Goal: Check status: Check status

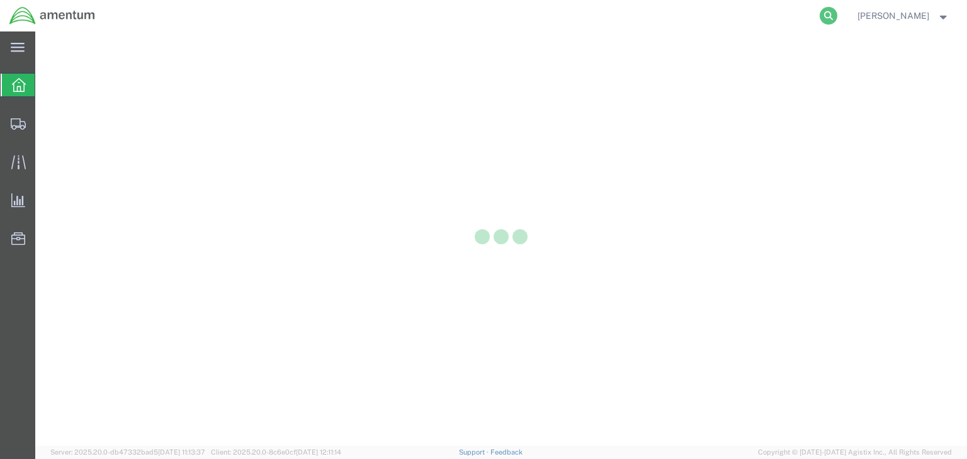
click at [837, 8] on icon at bounding box center [829, 16] width 18 height 18
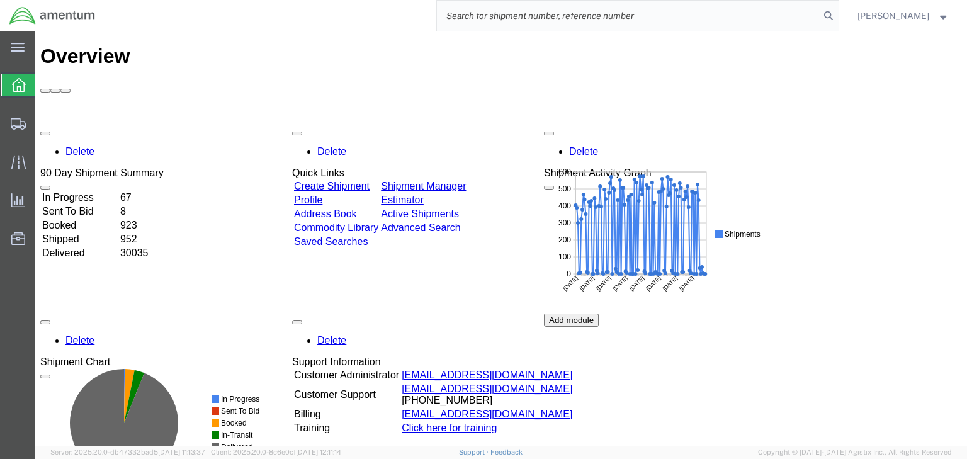
click at [613, 14] on input "search" at bounding box center [628, 16] width 383 height 30
paste input "57036343"
type input "57036343"
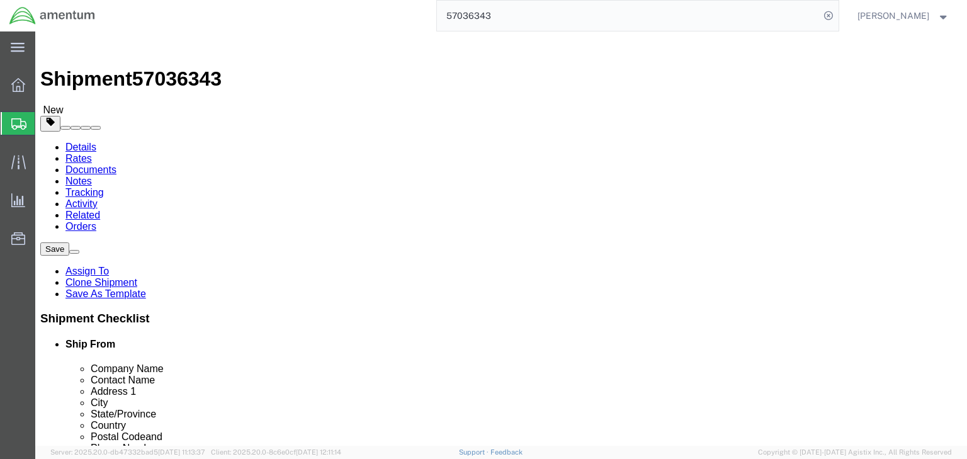
select select
drag, startPoint x: 196, startPoint y: 117, endPoint x: 161, endPoint y: 86, distance: 47.3
click icon
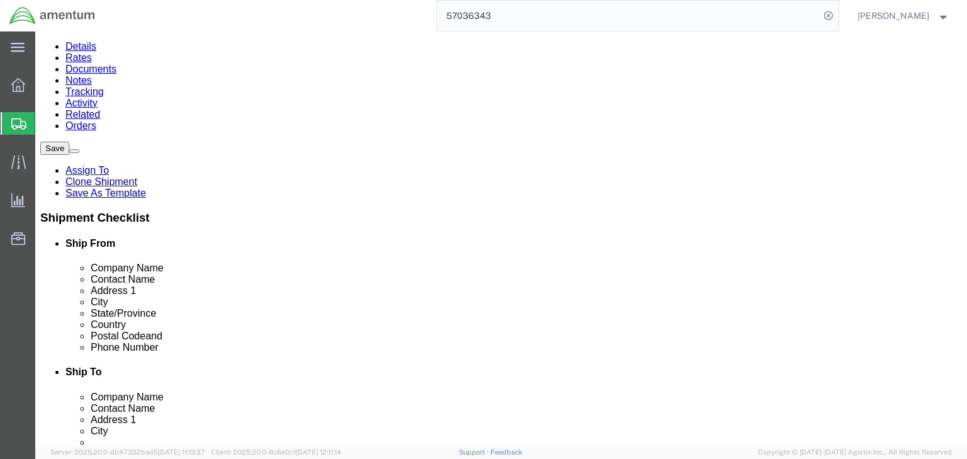
click dd "1.00 Each"
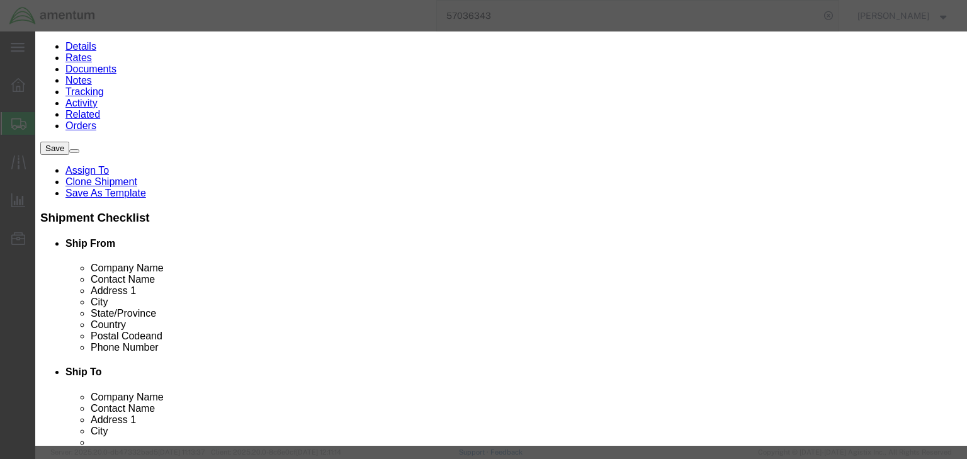
scroll to position [302, 0]
type input "4911998000"
click input "0000"
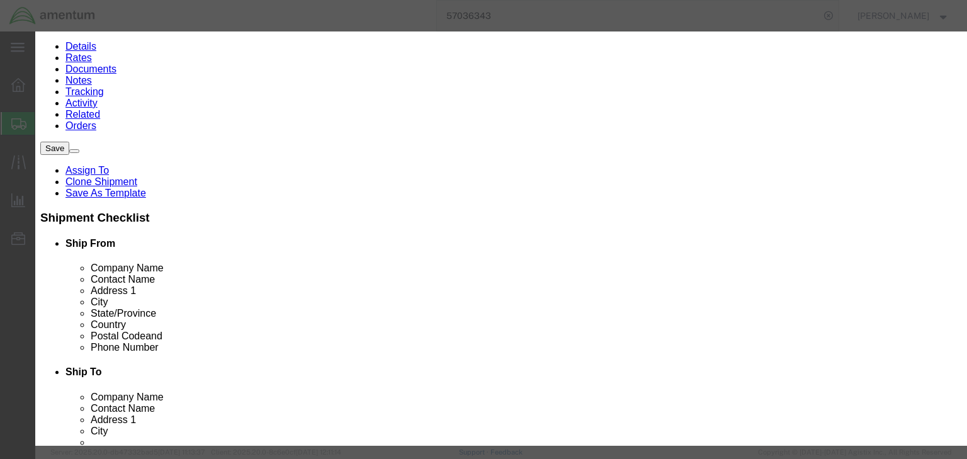
click input "text"
type input "EAR99"
click select "Select ATF BIS DEA EPA FDA FTR ITAR OFAC Other (OPA)"
select select "BIS"
click select "Select ATF BIS DEA EPA FDA FTR ITAR OFAC Other (OPA)"
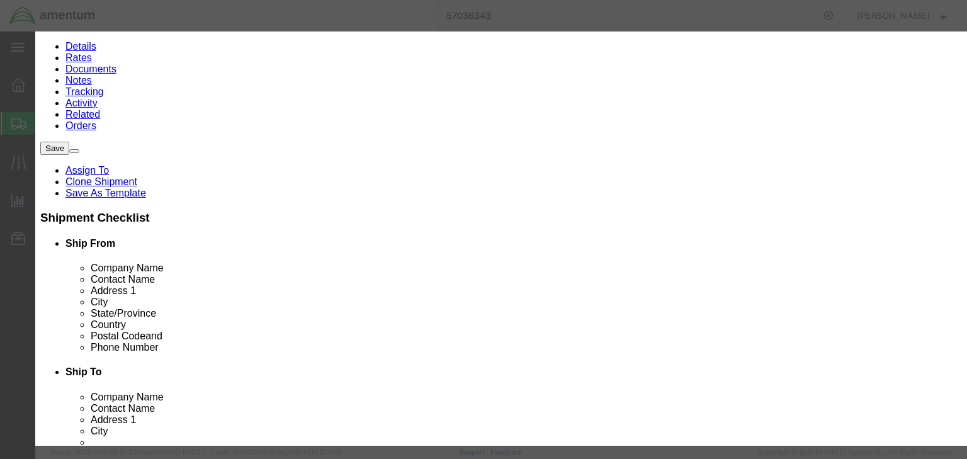
click select "Select AGR-Agricultural APP-Computers APR-Additional Permissive Exports AVS-Air…"
select select "NLR"
click select "Select AGR-Agricultural APP-Computers APR-Additional Permissive Exports AVS-Air…"
click button "Save & Close"
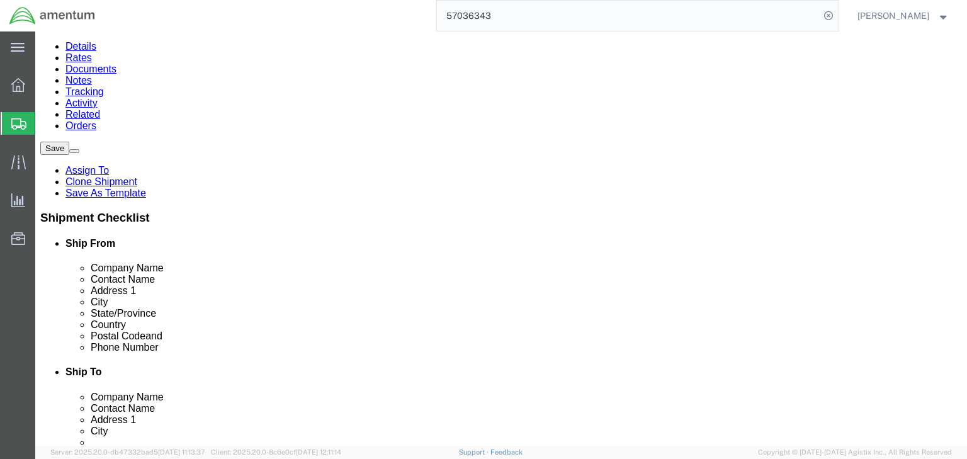
click link "Special Services"
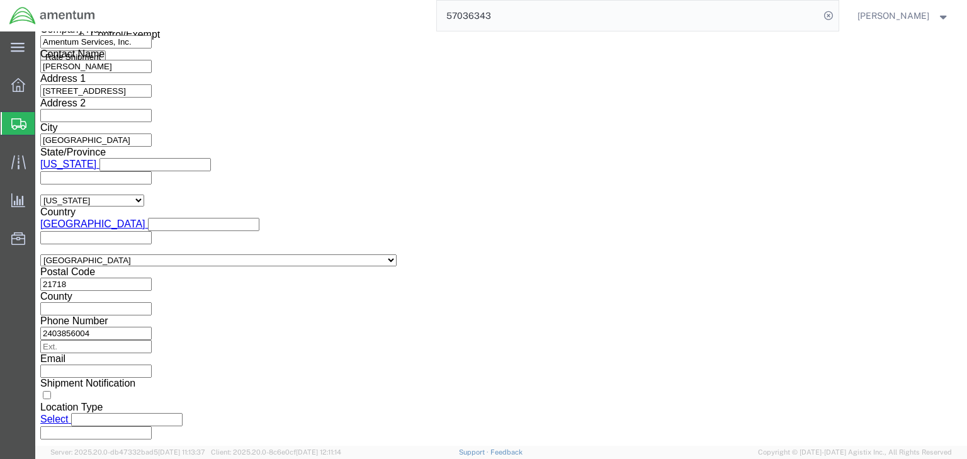
scroll to position [906, 0]
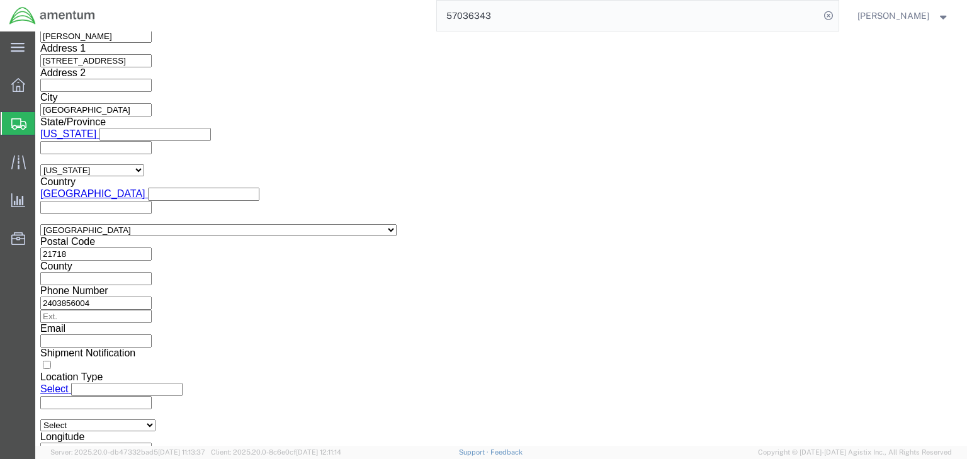
click select "Select ATF BIS DEA EPA FDA FTR ITAR OFAC Other (OPA)"
select select "FTR"
click select "Select ATF BIS DEA EPA FDA FTR ITAR OFAC Other (OPA)"
click select "Select 30.2(d)(2) 30.36 30.37(a) 30.37(f) 30.37(g) 30.37(h) 30.37(i) 30.37(j) 3…"
select select "30.37(a)"
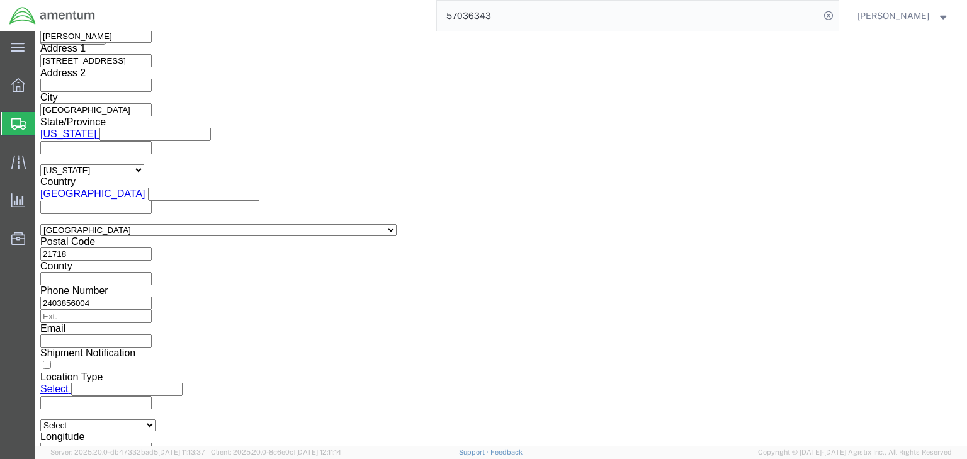
click select "Select 30.2(d)(2) 30.36 30.37(a) 30.37(f) 30.37(g) 30.37(h) 30.37(i) 30.37(j) 3…"
click select "Select AES-Direct EEI Carrier File EEI EEI Exempt"
select select "EXEM"
click select "Select AES-Direct EEI Carrier File EEI EEI Exempt"
click icon
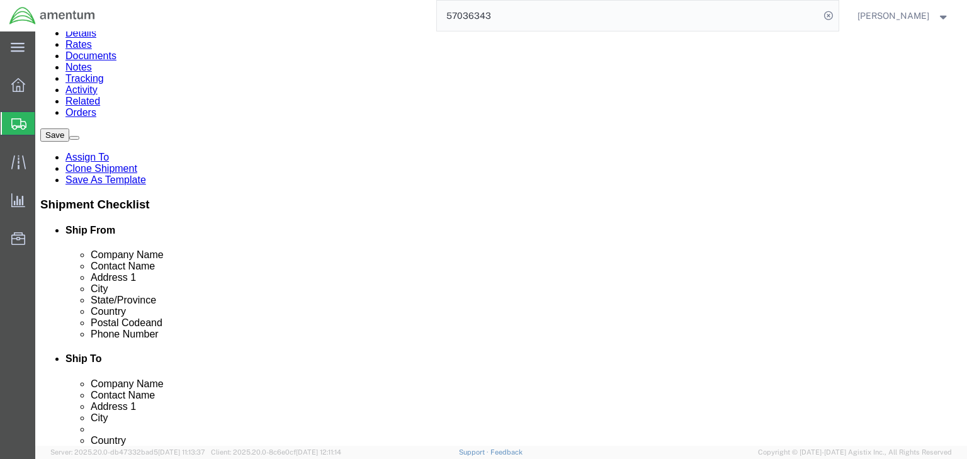
click icon
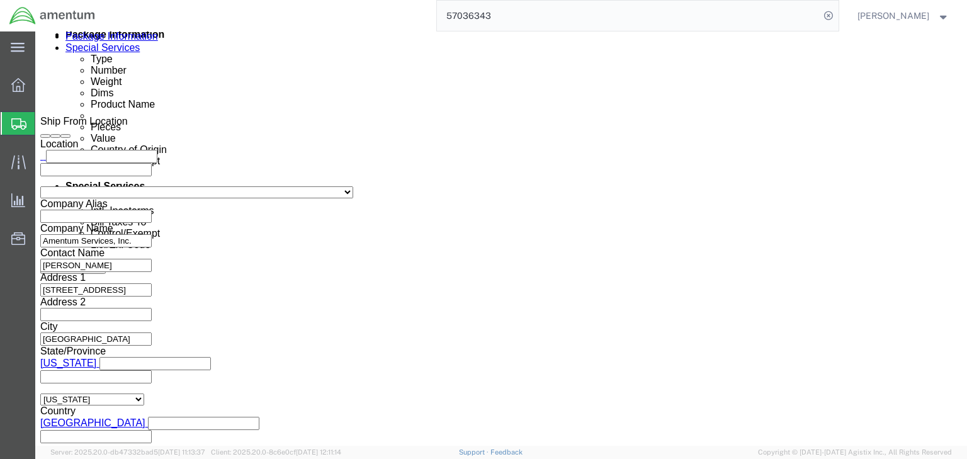
click at [23, 123] on icon at bounding box center [18, 123] width 15 height 11
